Goal: Navigation & Orientation: Find specific page/section

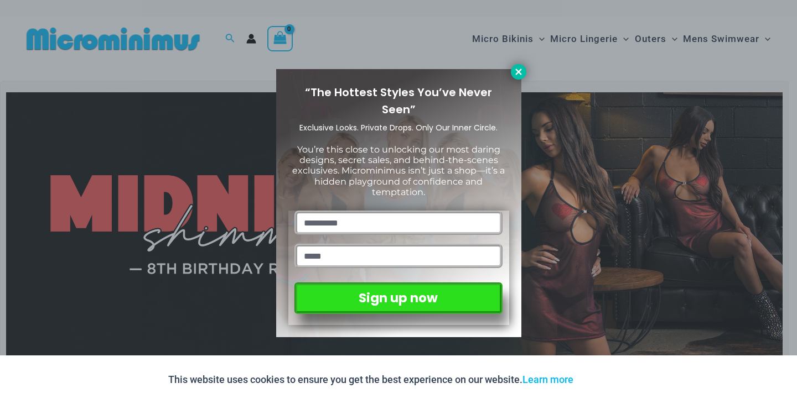
click at [520, 69] on icon at bounding box center [519, 72] width 10 height 10
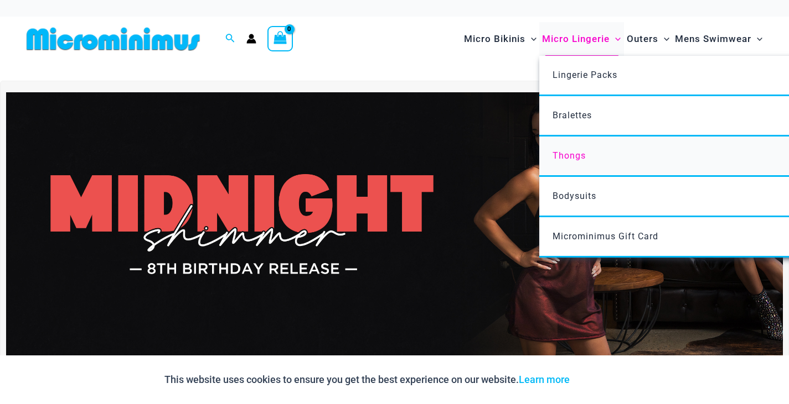
click at [568, 155] on span "Thongs" at bounding box center [568, 156] width 33 height 11
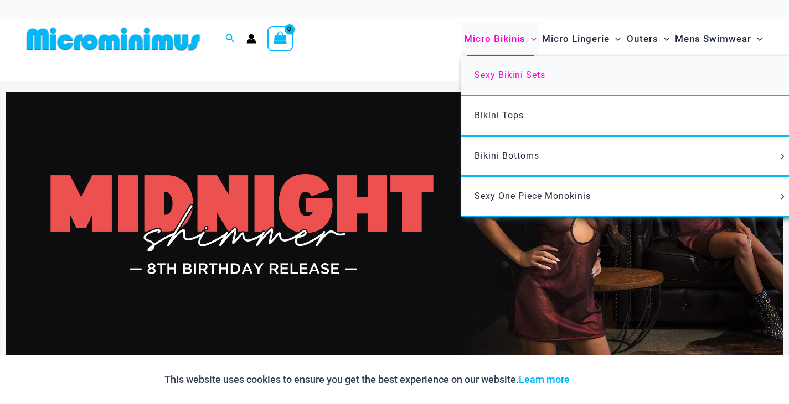
click at [504, 74] on span "Sexy Bikini Sets" at bounding box center [509, 75] width 71 height 11
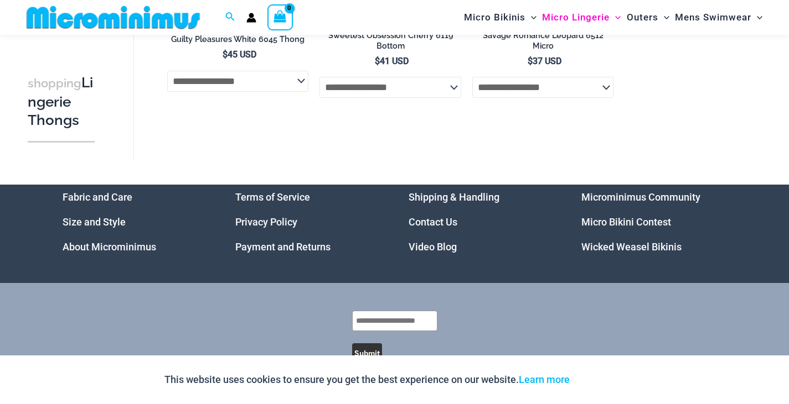
scroll to position [1283, 0]
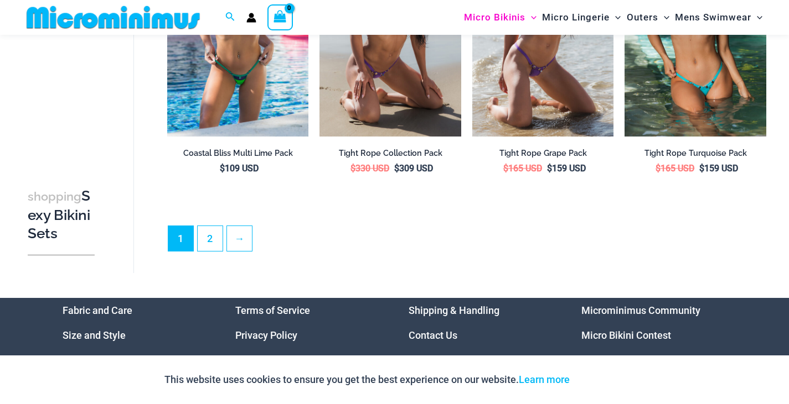
scroll to position [2283, 0]
